Goal: Transaction & Acquisition: Obtain resource

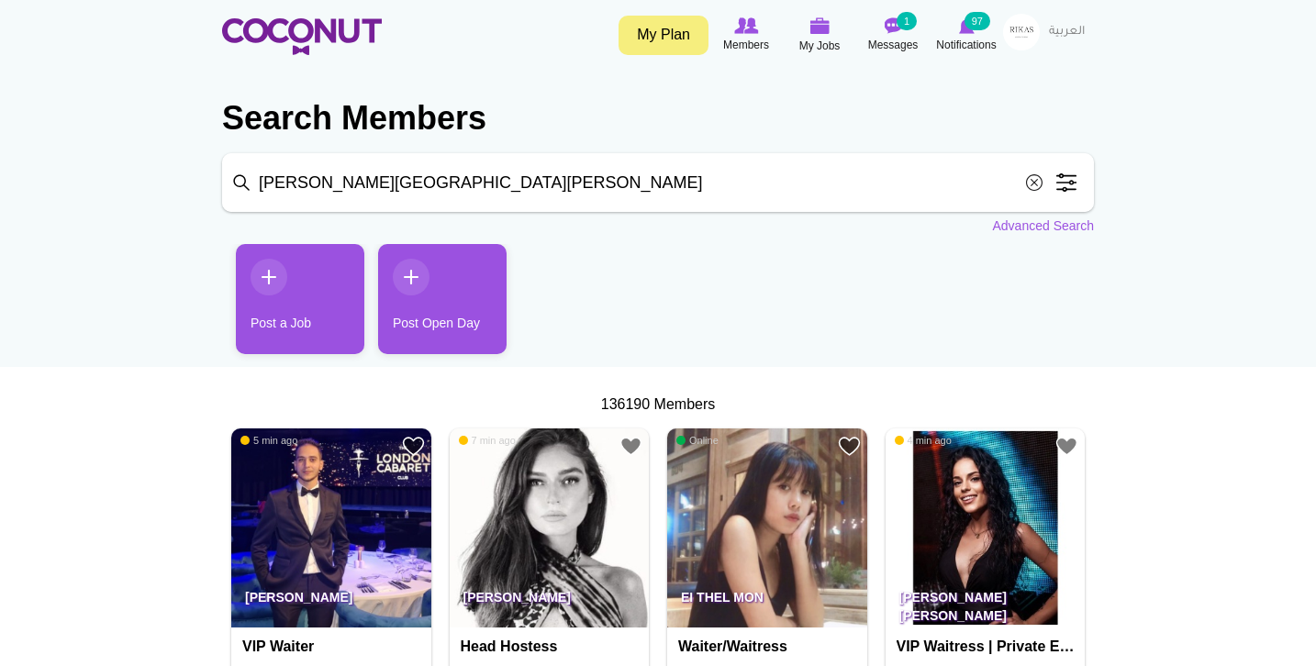
type input "[PERSON_NAME][GEOGRAPHIC_DATA][PERSON_NAME]"
click button "Search" at bounding box center [0, 0] width 0 height 0
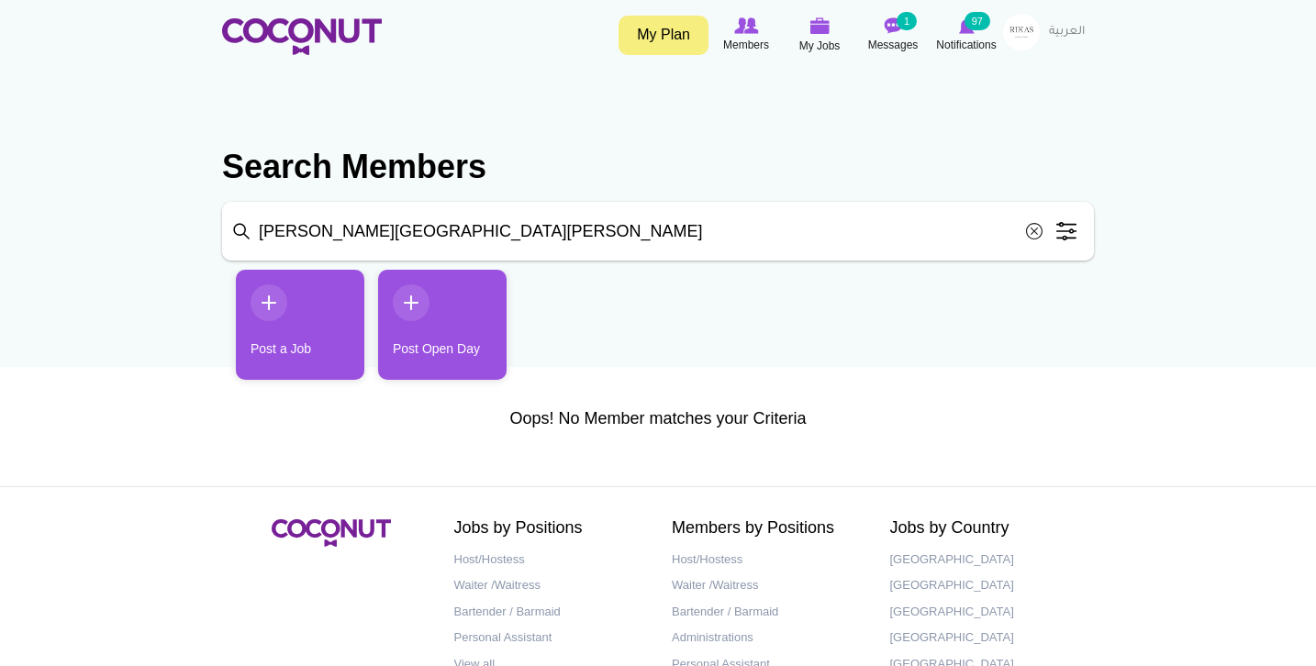
click at [401, 235] on input "[PERSON_NAME][GEOGRAPHIC_DATA][PERSON_NAME]" at bounding box center [658, 231] width 872 height 59
type input "Leo San"
click button "Search" at bounding box center [0, 0] width 0 height 0
click at [400, 236] on input "Leo San" at bounding box center [658, 231] width 872 height 59
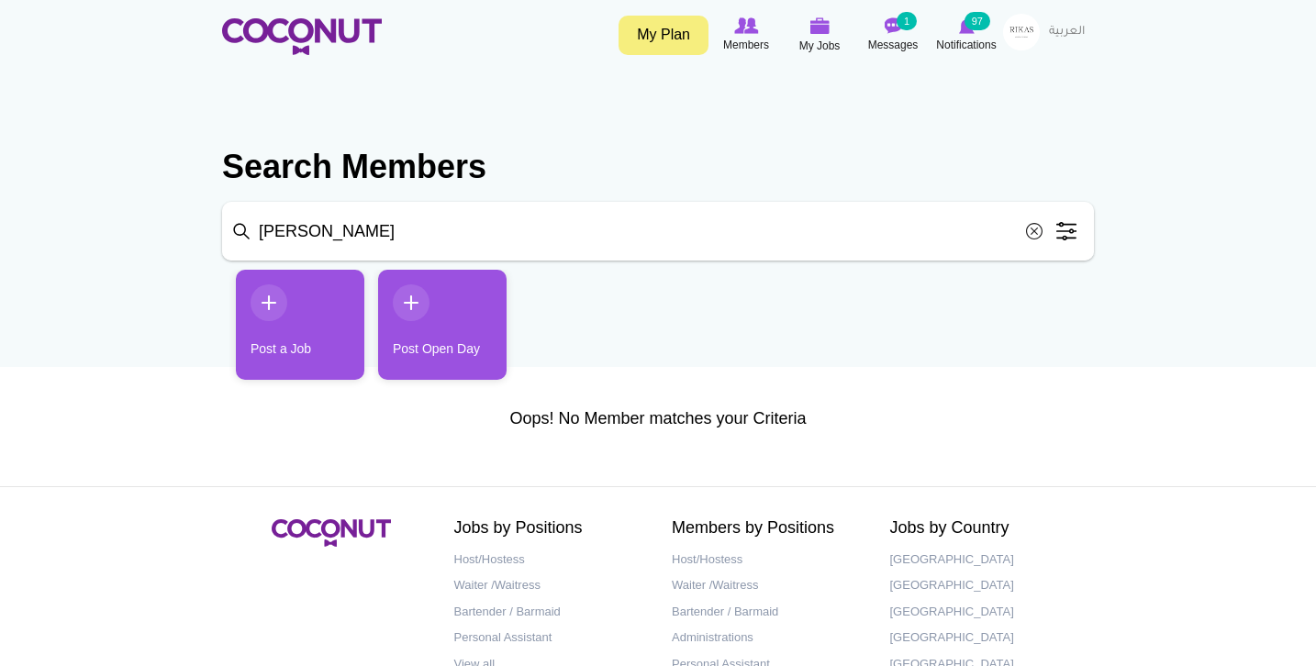
type input "Leo"
click button "Search" at bounding box center [0, 0] width 0 height 0
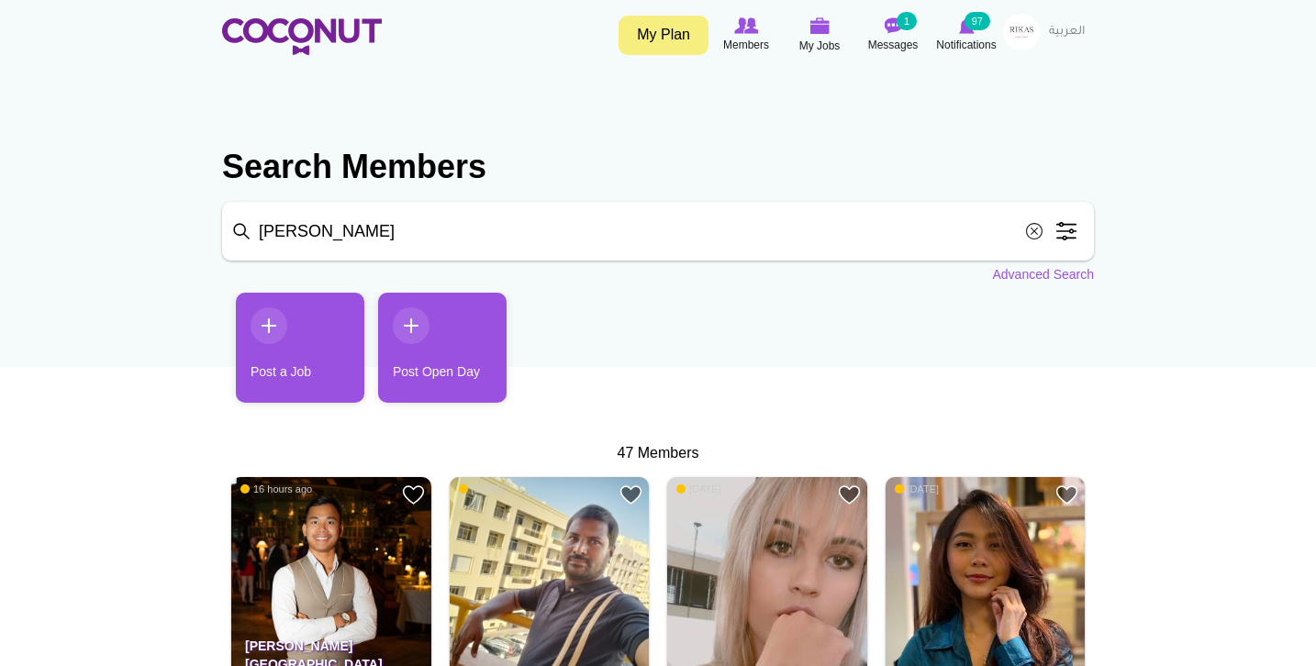
click at [271, 516] on img at bounding box center [331, 577] width 200 height 200
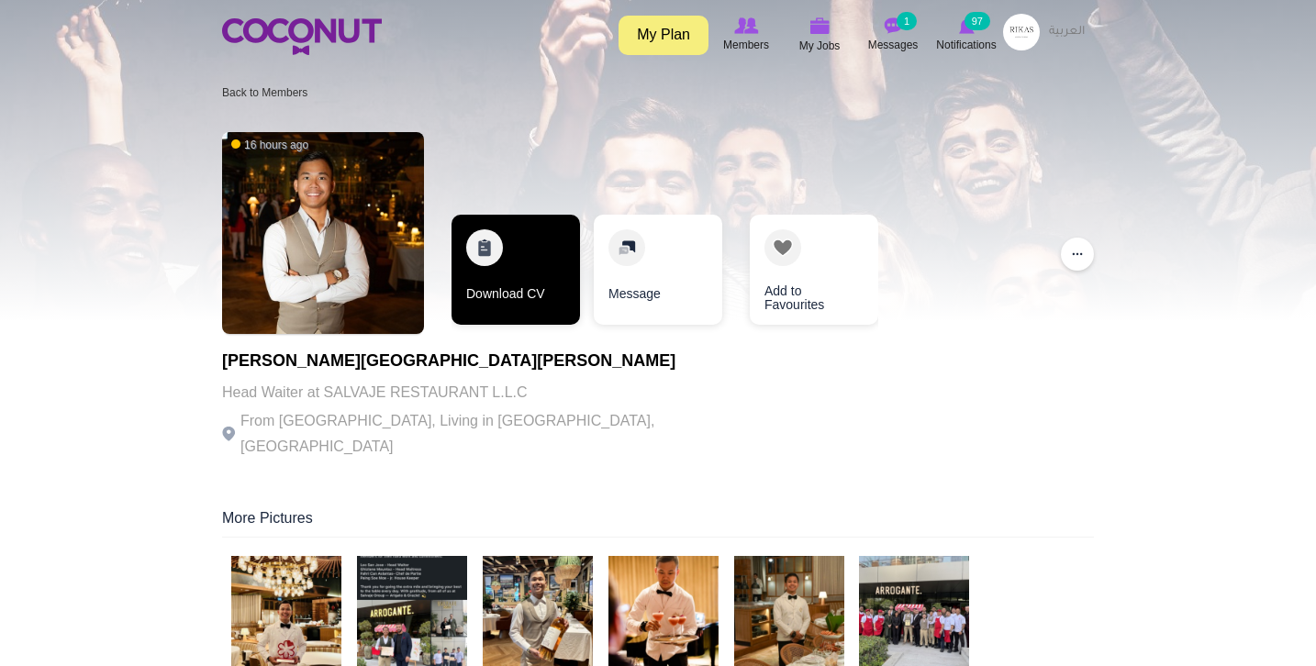
click at [514, 257] on link "Download CV" at bounding box center [515, 270] width 128 height 110
click at [498, 258] on link "Download CV" at bounding box center [515, 270] width 128 height 110
